Goal: Find contact information: Find contact information

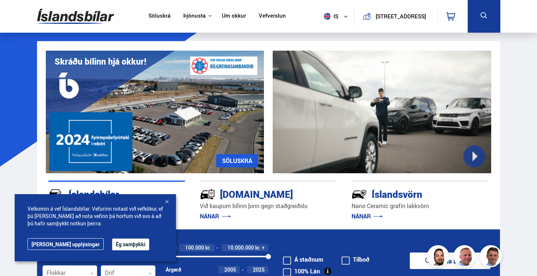
click at [235, 16] on link "Um okkur" at bounding box center [234, 16] width 24 height 8
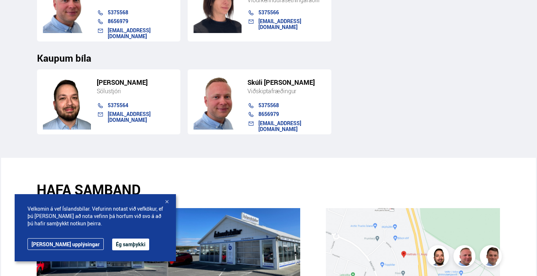
scroll to position [1014, 0]
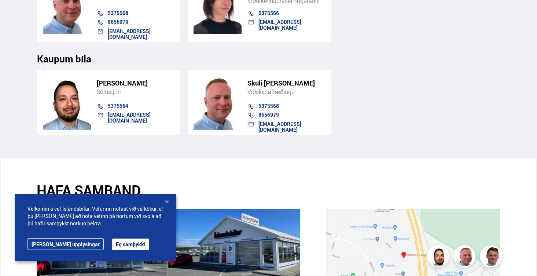
click at [167, 204] on div at bounding box center [166, 201] width 7 height 7
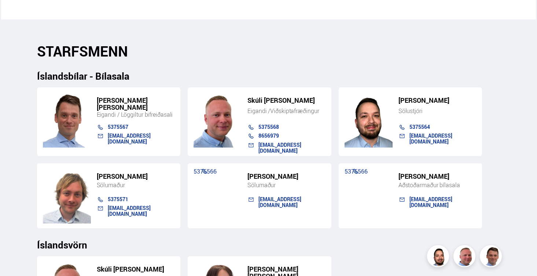
scroll to position [730, 0]
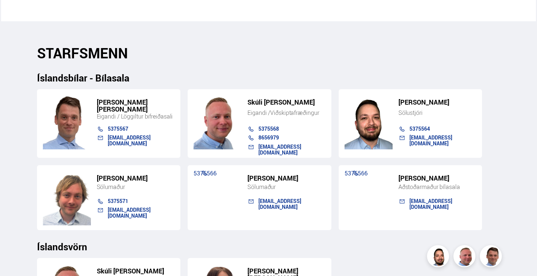
click at [118, 99] on h5 "[PERSON_NAME] [PERSON_NAME]" at bounding box center [136, 106] width 78 height 14
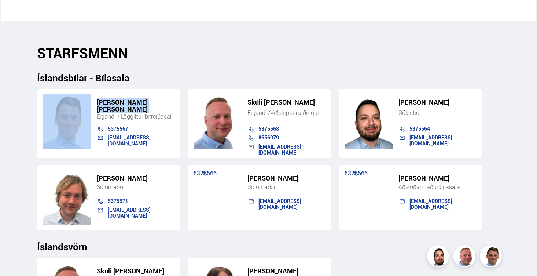
click at [118, 99] on h5 "[PERSON_NAME] [PERSON_NAME]" at bounding box center [136, 106] width 78 height 14
copy h5 "[PERSON_NAME] [PERSON_NAME]"
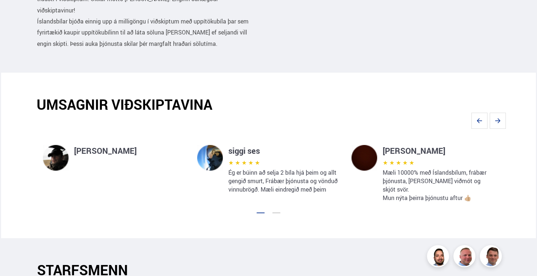
scroll to position [515, 0]
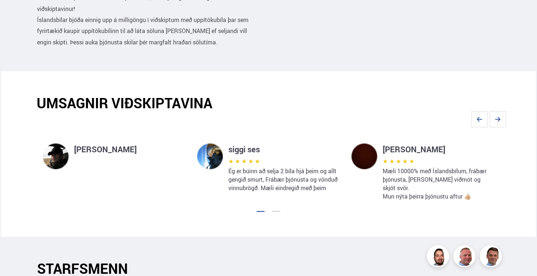
click at [278, 206] on div at bounding box center [268, 209] width 463 height 7
click at [277, 206] on div at bounding box center [268, 209] width 463 height 7
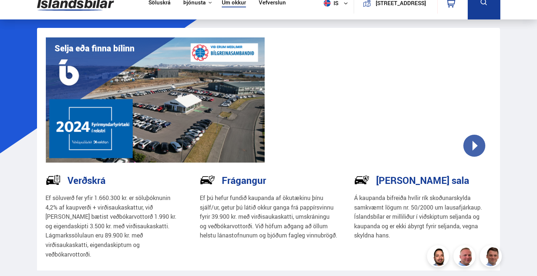
scroll to position [0, 0]
